Goal: Answer question/provide support: Share knowledge or assist other users

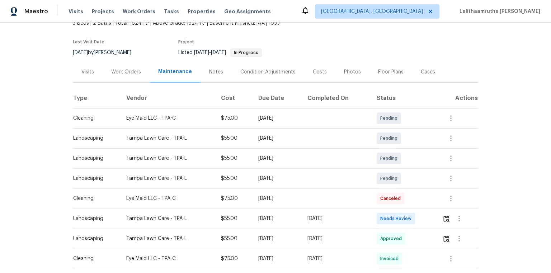
scroll to position [57, 0]
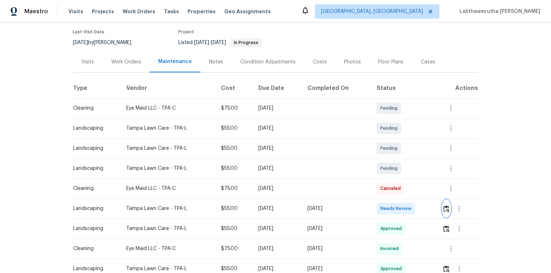
click at [445, 206] on img "button" at bounding box center [447, 209] width 6 height 7
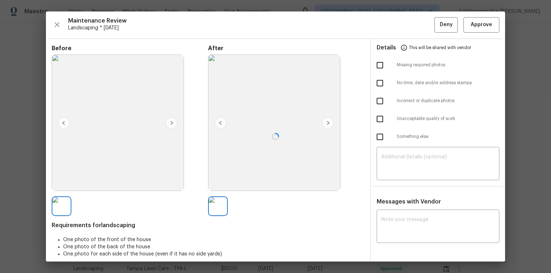
click at [476, 18] on div at bounding box center [275, 136] width 459 height 251
click at [477, 22] on span "Approve" at bounding box center [482, 24] width 22 height 9
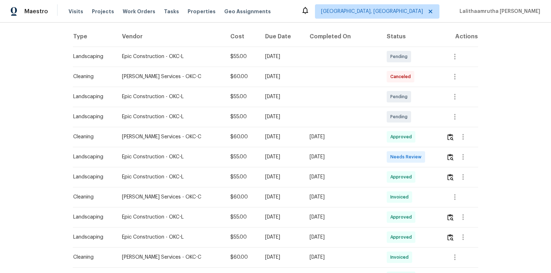
scroll to position [115, 0]
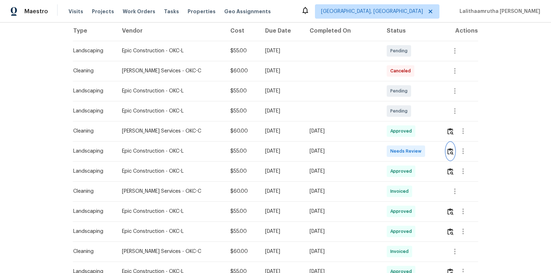
click at [392, 153] on img "button" at bounding box center [451, 151] width 6 height 7
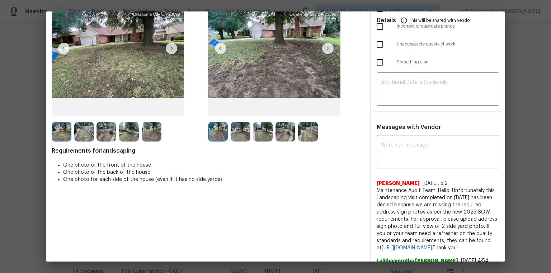
scroll to position [46, 0]
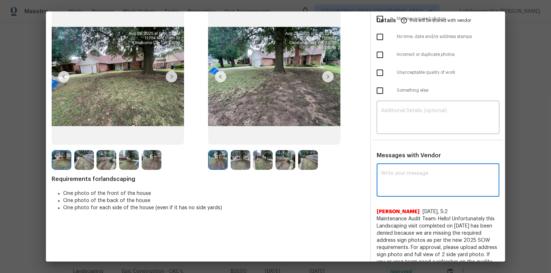
click at [392, 178] on textarea at bounding box center [438, 181] width 114 height 20
paste textarea "Maintenance Audit Team: Hello! Unfortunately, this landscaping visit completed …"
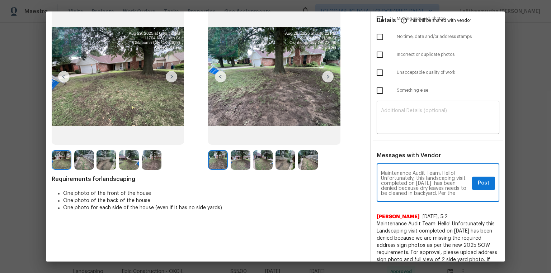
scroll to position [80, 0]
type textarea "Maintenance Audit Team: Hello! Unfortunately, this landscaping visit completed …"
click at [392, 127] on textarea at bounding box center [438, 118] width 114 height 20
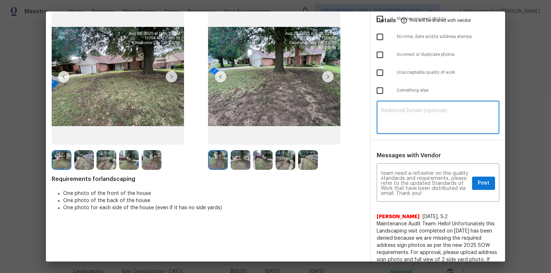
paste textarea "Maintenance Audit Team: Hello! Unfortunately, this landscaping visit completed …"
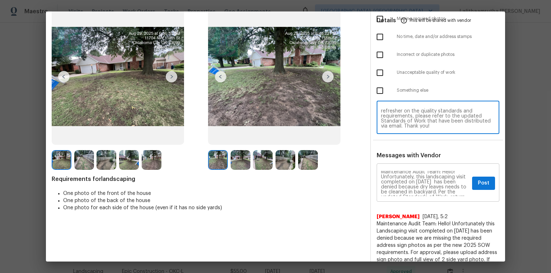
scroll to position [0, 0]
type textarea "Maintenance Audit Team: Hello! Unfortunately, this landscaping visit completed …"
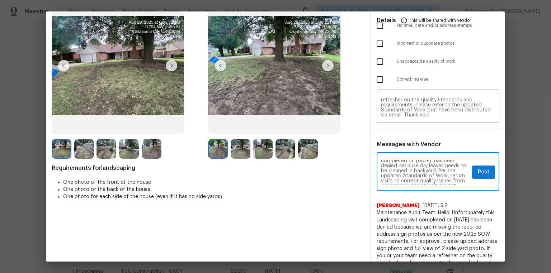
scroll to position [23, 0]
click at [392, 174] on span "Post" at bounding box center [483, 172] width 11 height 9
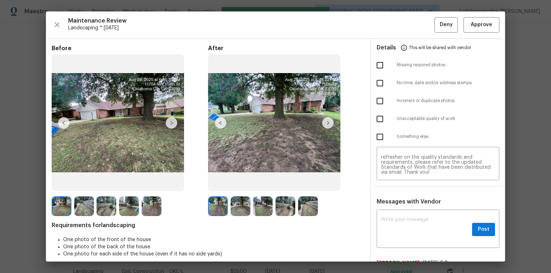
scroll to position [0, 0]
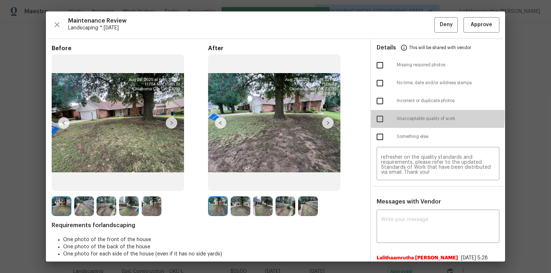
click at [376, 116] on input "checkbox" at bounding box center [380, 119] width 15 height 15
checkbox input "true"
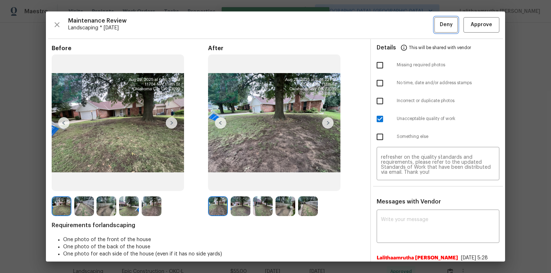
click at [392, 23] on button "Deny" at bounding box center [446, 24] width 23 height 15
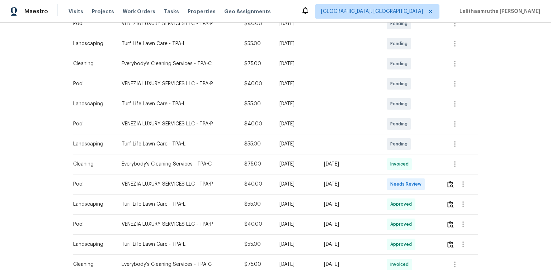
scroll to position [144, 0]
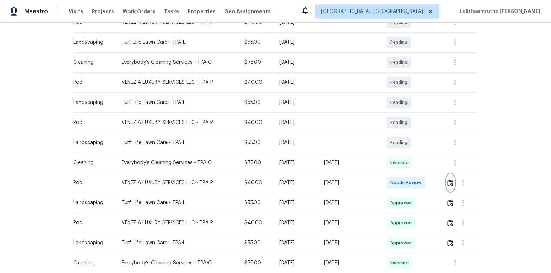
click at [392, 182] on img "button" at bounding box center [451, 183] width 6 height 7
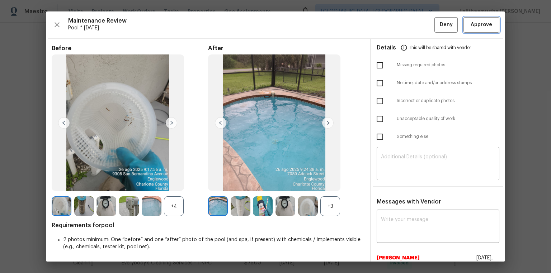
click at [392, 27] on span "Approve" at bounding box center [482, 24] width 22 height 9
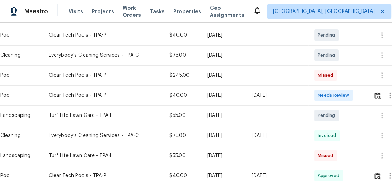
scroll to position [201, 0]
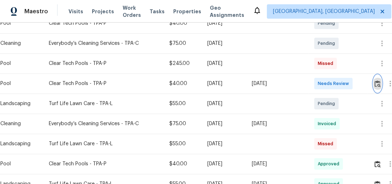
click at [379, 84] on img "button" at bounding box center [378, 83] width 6 height 7
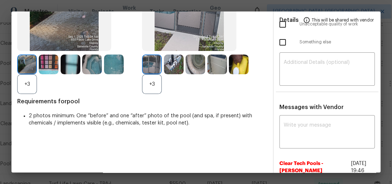
scroll to position [115, 0]
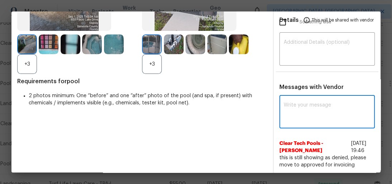
click at [325, 117] on textarea at bounding box center [327, 113] width 87 height 20
paste textarea "Maintenance Audit Team: Hello! Unfortunately, this pool visit completed on [DAT…"
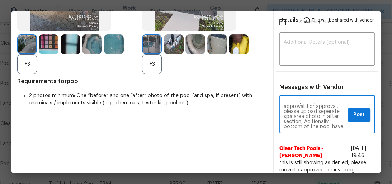
scroll to position [34, 0]
type textarea "Maintenance Audit Team: Hello! Unfortunately, this pool visit completed on 09/0…"
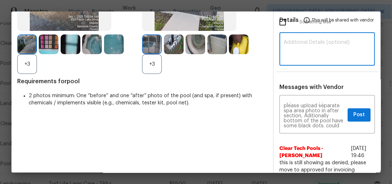
click at [330, 44] on textarea at bounding box center [327, 50] width 87 height 20
paste textarea "Maintenance Audit Team: Hello! Unfortunately, this pool visit completed on 09/0…"
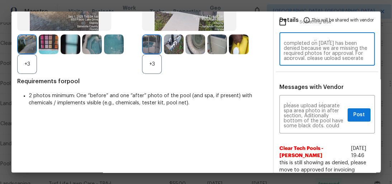
scroll to position [0, 0]
click at [365, 58] on div "Maintenance Audit Team: Hello! Unfortunately, this pool visit completed on 09/0…" at bounding box center [328, 50] width 96 height 32
type textarea "Maintenance Audit Team: Hello! Unfortunately, this pool visit completed on 09/0…"
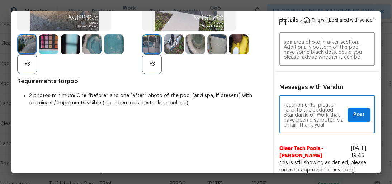
scroll to position [171, 0]
type textarea "Maintenance Audit Team: Hello! Unfortunately, this pool visit completed on 09/0…"
click at [354, 117] on span "Post" at bounding box center [359, 115] width 11 height 9
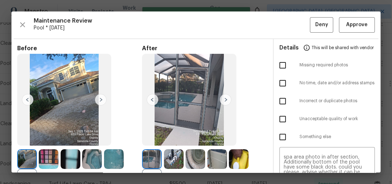
scroll to position [0, 0]
click at [283, 61] on input "checkbox" at bounding box center [282, 65] width 15 height 15
checkbox input "true"
click at [317, 27] on span "Deny" at bounding box center [321, 24] width 13 height 9
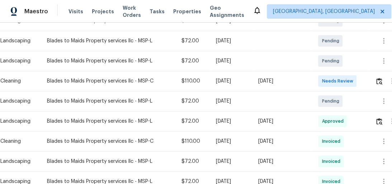
scroll to position [144, 0]
click at [377, 84] on button "button" at bounding box center [379, 80] width 8 height 17
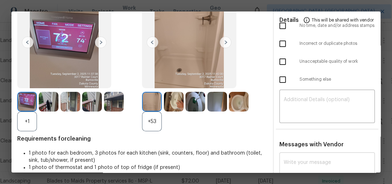
click at [301, 156] on div "x ​" at bounding box center [328, 170] width 96 height 32
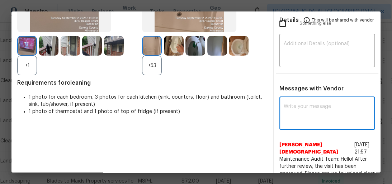
scroll to position [131, 0]
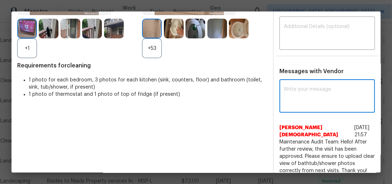
click at [307, 98] on textarea at bounding box center [327, 97] width 87 height 20
paste textarea "Maintenance Audit Team: Hello! Unfortunately, this cleaning visit completed on …"
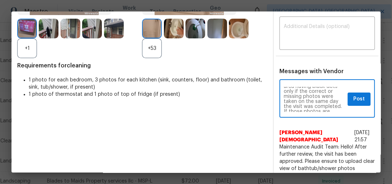
scroll to position [36, 0]
type textarea "Maintenance Audit Team: Hello! Unfortunately, this cleaning visit completed on …"
click at [319, 44] on div "​" at bounding box center [328, 34] width 96 height 32
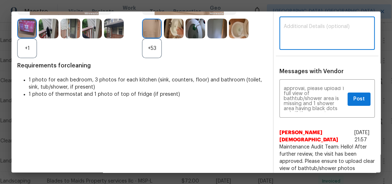
paste textarea "Maintenance Audit Team: Hello! Unfortunately, this cleaning visit completed on …"
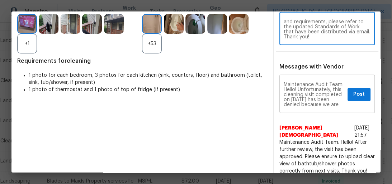
scroll to position [29, 0]
type textarea "Maintenance Audit Team: Hello! Unfortunately, this cleaning visit completed on …"
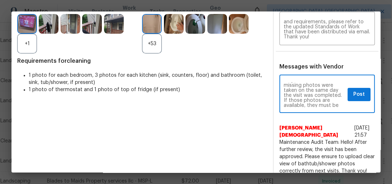
scroll to position [69, 0]
click at [348, 95] on button "Post" at bounding box center [359, 94] width 23 height 13
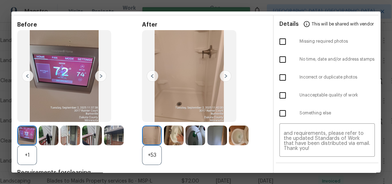
scroll to position [0, 0]
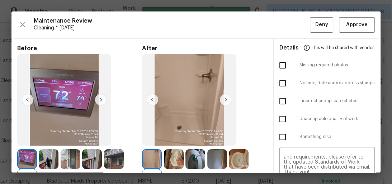
click at [283, 64] on input "checkbox" at bounding box center [282, 65] width 15 height 15
checkbox input "true"
click at [284, 116] on input "checkbox" at bounding box center [282, 119] width 15 height 15
checkbox input "true"
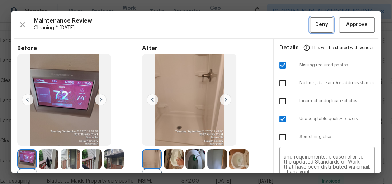
click at [315, 22] on span "Deny" at bounding box center [321, 24] width 13 height 9
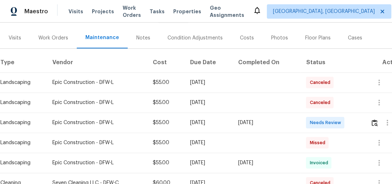
scroll to position [75, 0]
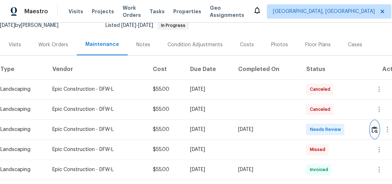
click at [378, 129] on img "button" at bounding box center [375, 129] width 6 height 7
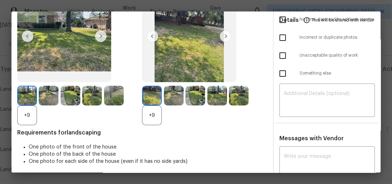
scroll to position [86, 0]
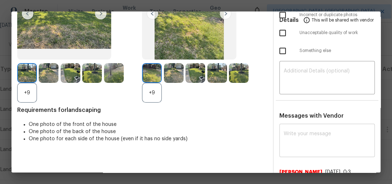
click at [335, 146] on textarea at bounding box center [327, 141] width 87 height 20
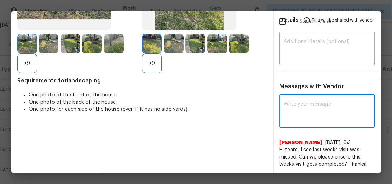
scroll to position [116, 0]
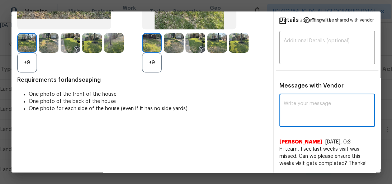
click at [313, 109] on textarea at bounding box center [327, 111] width 87 height 20
paste textarea "Maintenance Audit Team: Hello! Unfortunately, this landscaping visit completed …"
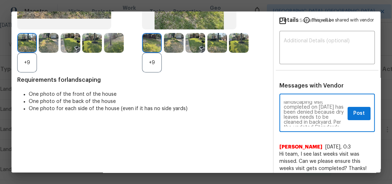
scroll to position [23, 0]
type textarea "Maintenance Audit Team: Hello! Unfortunately, this landscaping visit completed …"
click at [356, 116] on span "Post" at bounding box center [359, 113] width 11 height 9
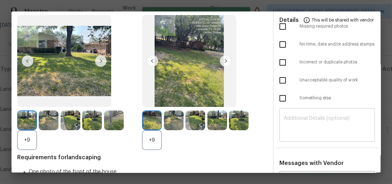
scroll to position [30, 0]
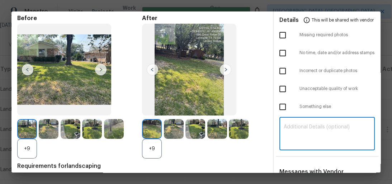
click at [319, 127] on textarea at bounding box center [327, 135] width 87 height 20
paste textarea "Maintenance Audit Team: Hello! Unfortunately, this landscaping visit completed …"
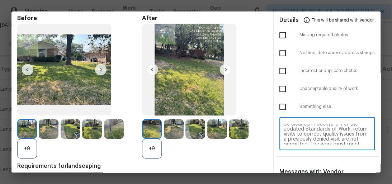
scroll to position [34, 0]
type textarea "Maintenance Audit Team: Hello! Unfortunately, this landscaping visit completed …"
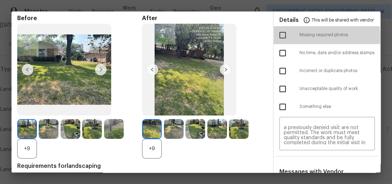
click at [278, 37] on input "checkbox" at bounding box center [282, 35] width 15 height 15
checkbox input "true"
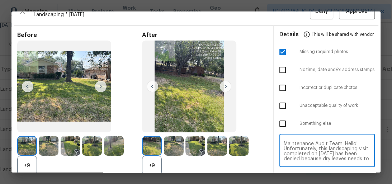
scroll to position [0, 0]
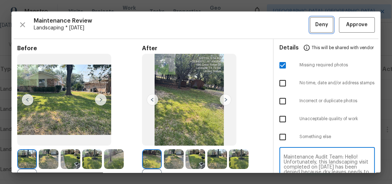
click at [323, 28] on button "Deny" at bounding box center [321, 24] width 23 height 15
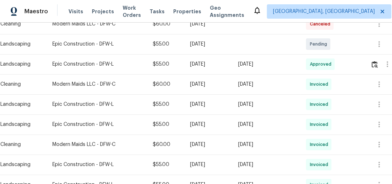
scroll to position [230, 0]
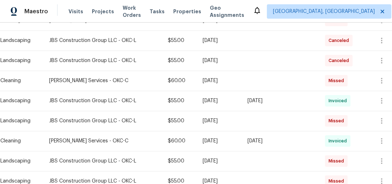
scroll to position [431, 0]
